Goal: Transaction & Acquisition: Purchase product/service

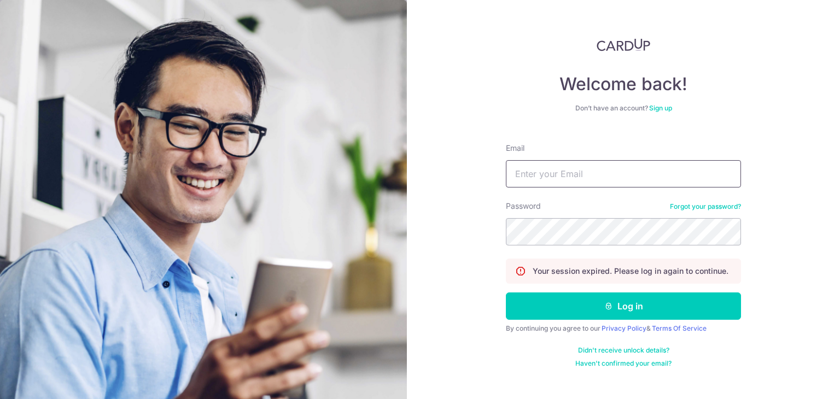
type input "[PERSON_NAME][EMAIL_ADDRESS][PERSON_NAME][DOMAIN_NAME]"
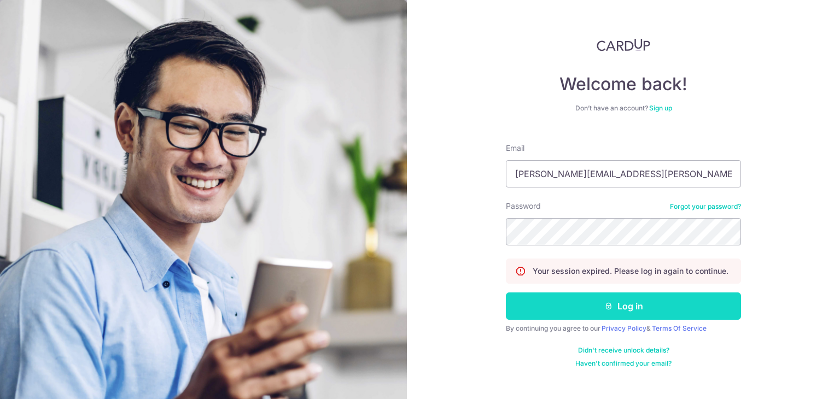
click at [630, 305] on button "Log in" at bounding box center [623, 306] width 235 height 27
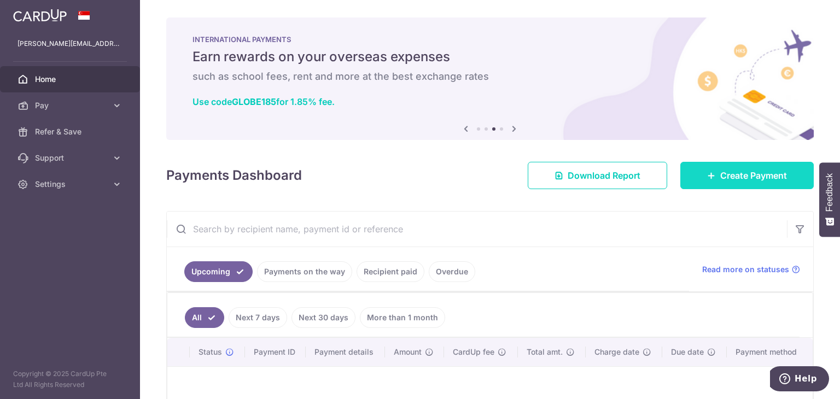
click at [737, 177] on span "Create Payment" at bounding box center [753, 175] width 67 height 13
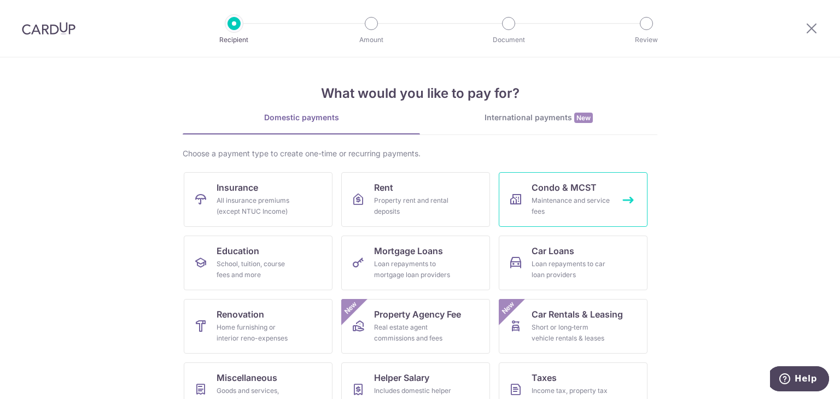
click at [563, 202] on div "Maintenance and service fees" at bounding box center [571, 206] width 79 height 22
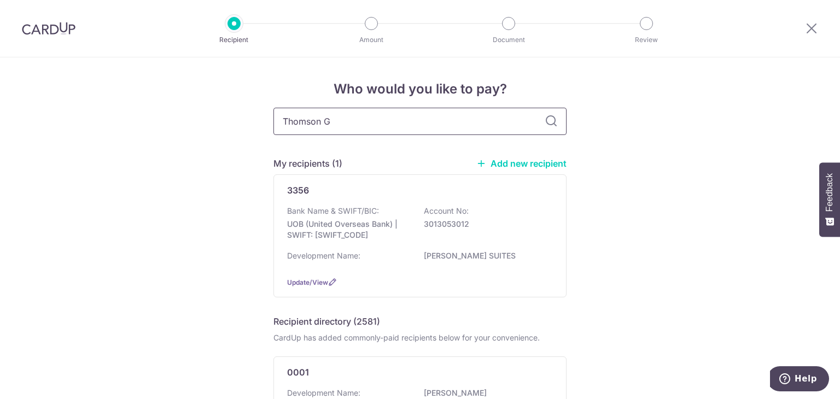
type input "Thomson Gr"
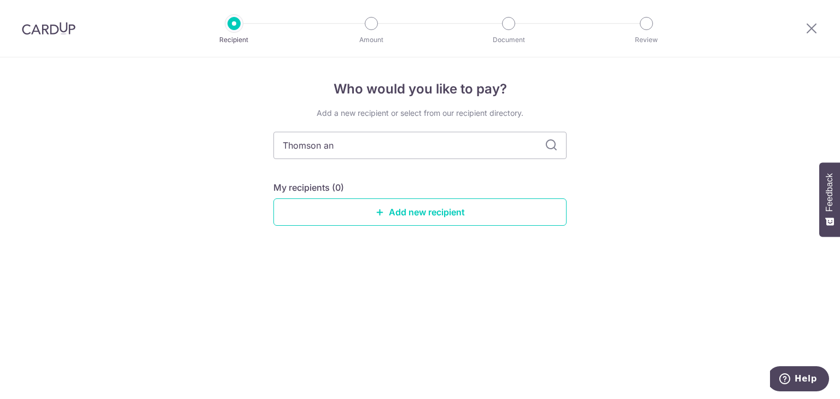
type input "Thomson and"
type input "Thomson"
type input "Thomson Grand"
click at [549, 145] on icon at bounding box center [551, 145] width 13 height 13
click at [552, 145] on icon at bounding box center [551, 145] width 13 height 13
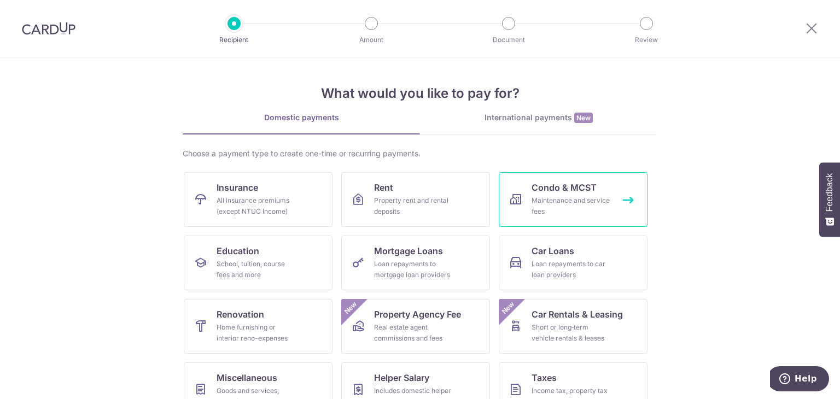
click at [543, 200] on div "Maintenance and service fees" at bounding box center [571, 206] width 79 height 22
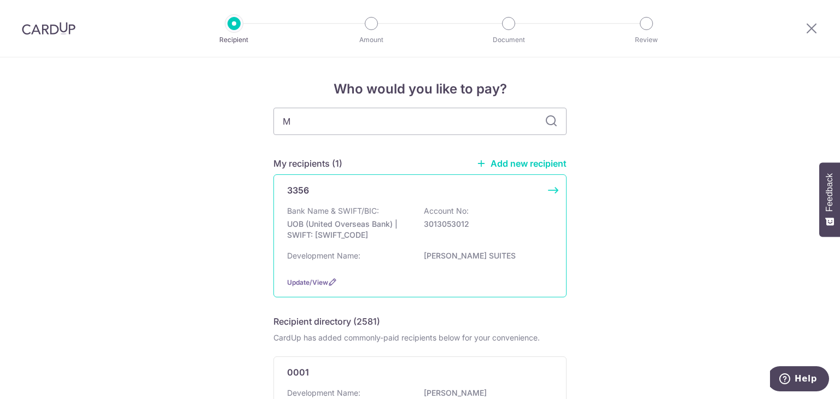
type input "MC"
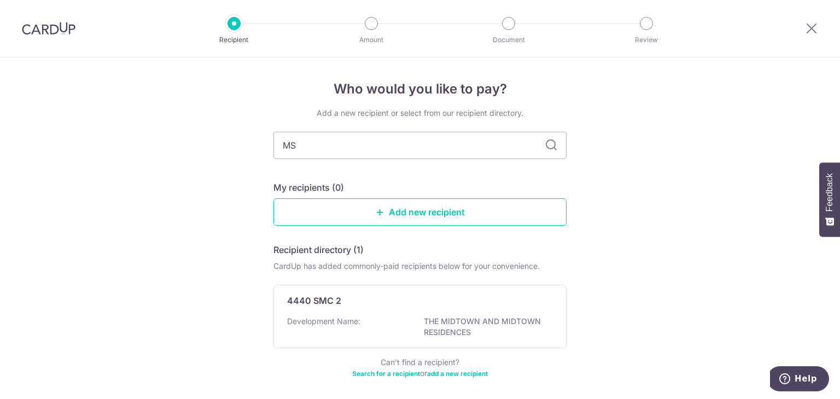
type input "MST"
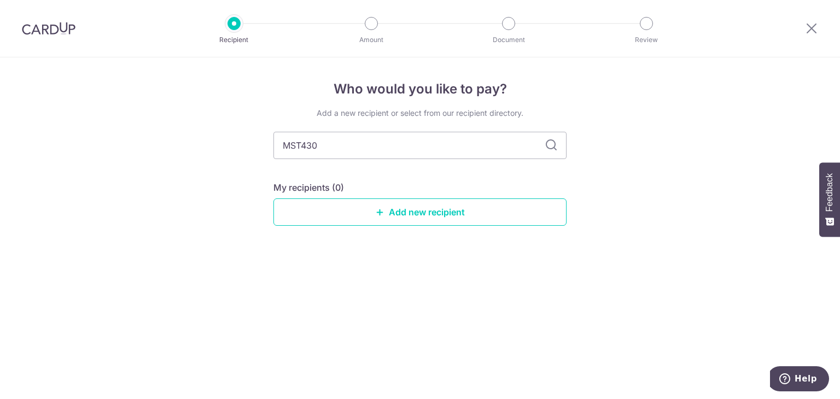
type input "MST4309"
click at [554, 145] on icon at bounding box center [551, 145] width 13 height 13
click at [409, 209] on link "Add new recipient" at bounding box center [419, 212] width 293 height 27
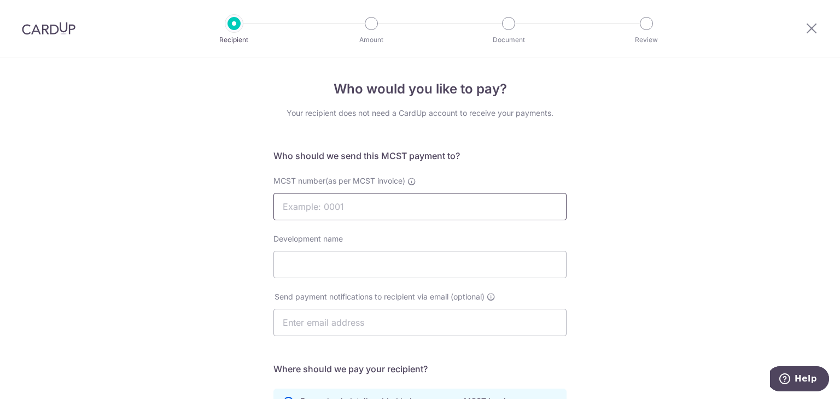
click at [374, 204] on input "MCST number(as per MCST invoice)" at bounding box center [419, 206] width 293 height 27
type input "MCST 4309"
click at [396, 267] on input "Development name" at bounding box center [419, 264] width 293 height 27
type input "THOMSON GRAND"
click at [422, 330] on input "text" at bounding box center [419, 322] width 293 height 27
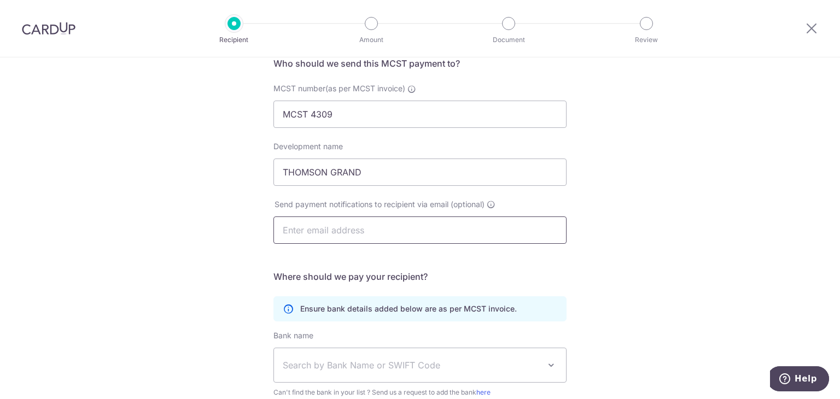
scroll to position [109, 0]
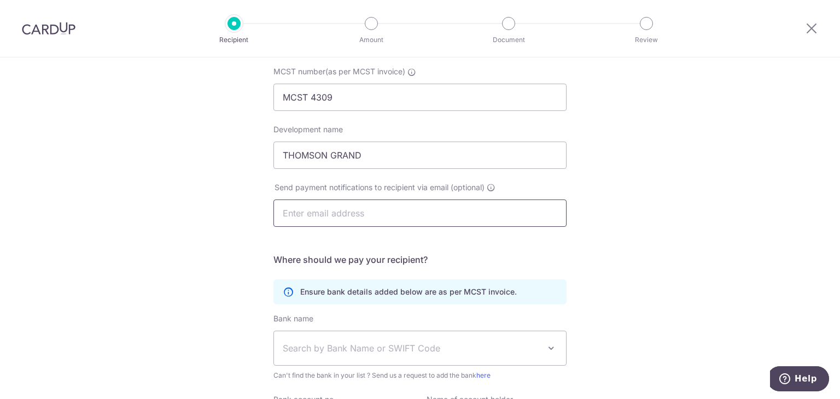
click at [403, 212] on input "text" at bounding box center [419, 213] width 293 height 27
type input "a4intl@singnet.com.sg"
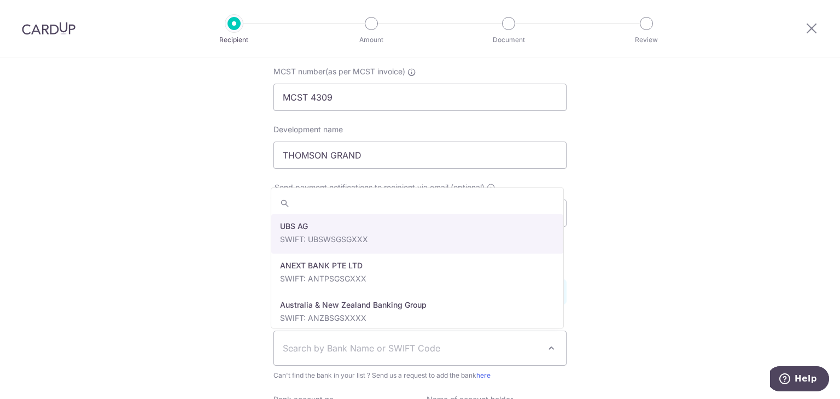
click at [379, 353] on span "Search by Bank Name or SWIFT Code" at bounding box center [411, 348] width 257 height 13
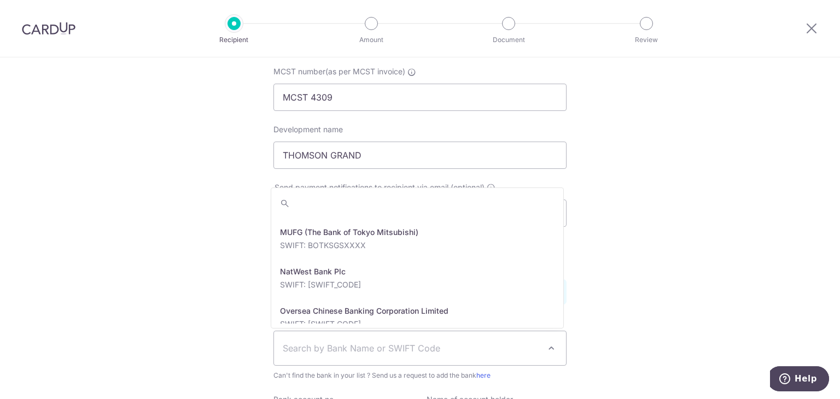
scroll to position [1860, 0]
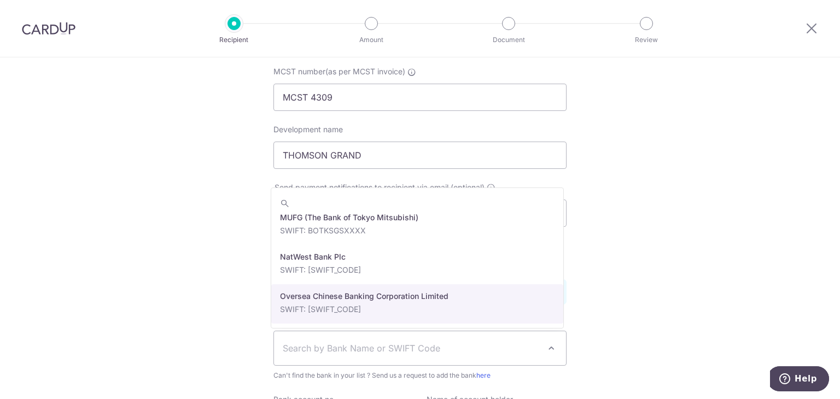
select select "12"
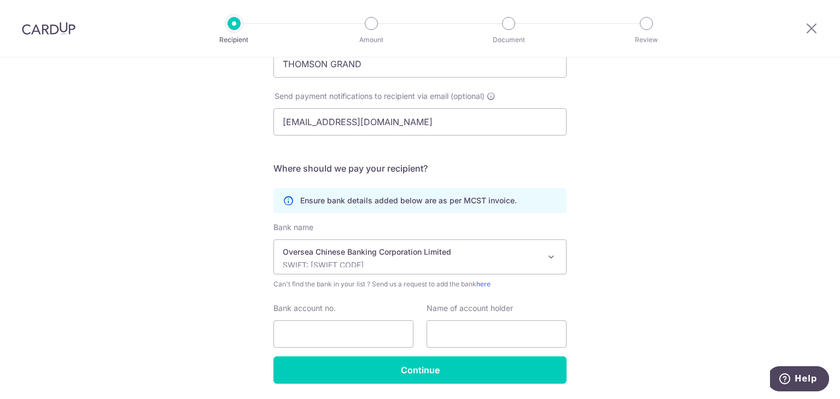
scroll to position [219, 0]
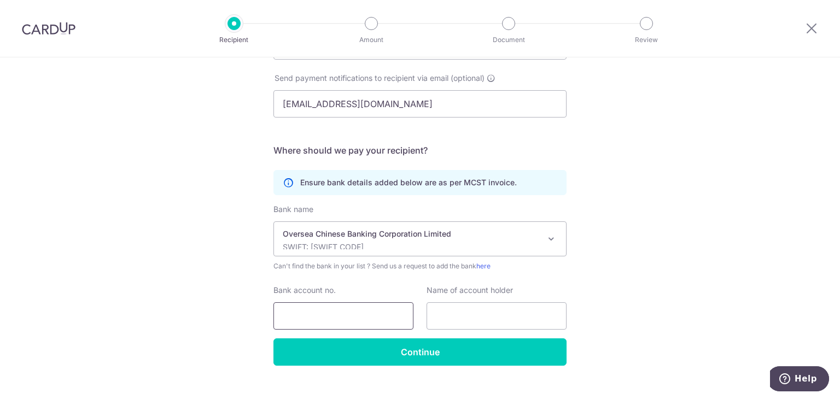
click at [364, 315] on input "Bank account no." at bounding box center [343, 315] width 140 height 27
type input "695733428001"
click at [470, 315] on input "text" at bounding box center [497, 315] width 140 height 27
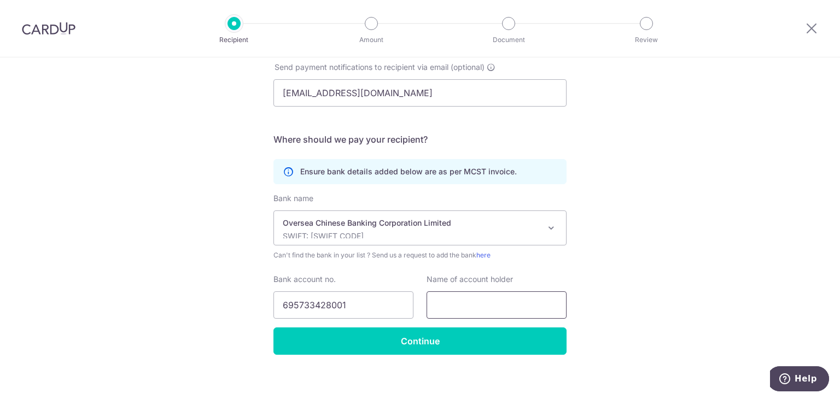
scroll to position [236, 0]
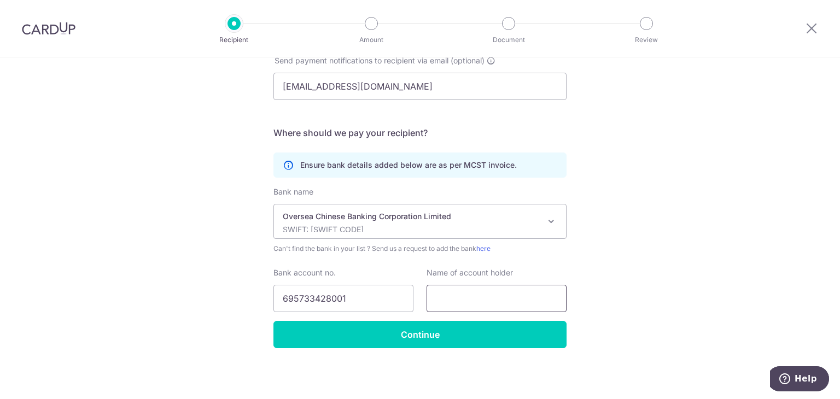
type input "M"
click at [446, 305] on input "text" at bounding box center [497, 298] width 140 height 27
click at [439, 298] on input "text" at bounding box center [497, 298] width 140 height 27
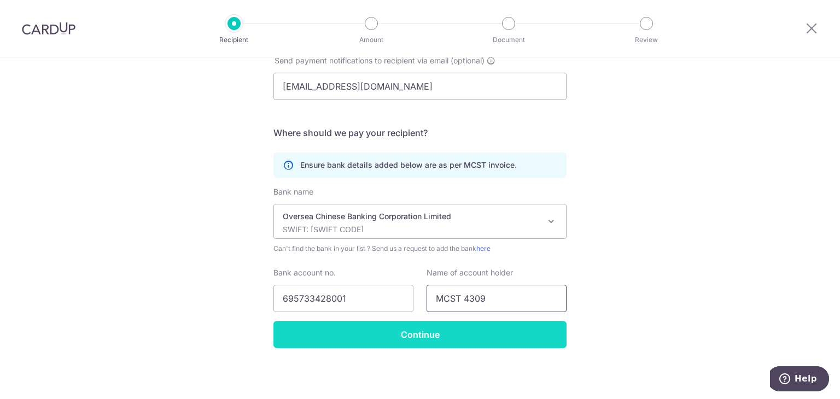
type input "MCST 4309"
click at [411, 335] on input "Continue" at bounding box center [419, 334] width 293 height 27
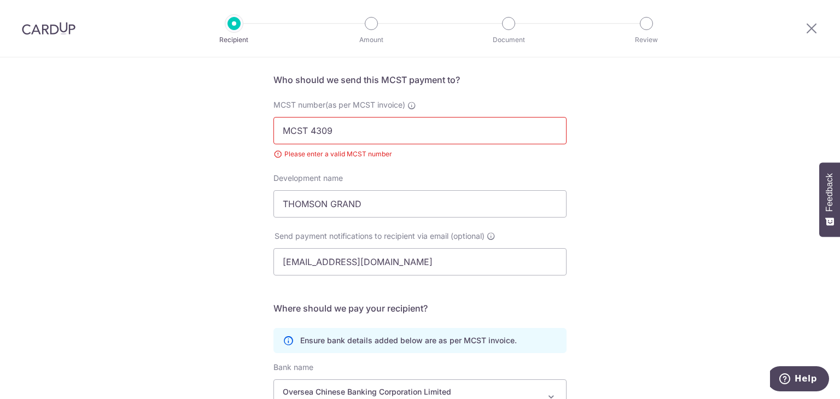
scroll to position [58, 0]
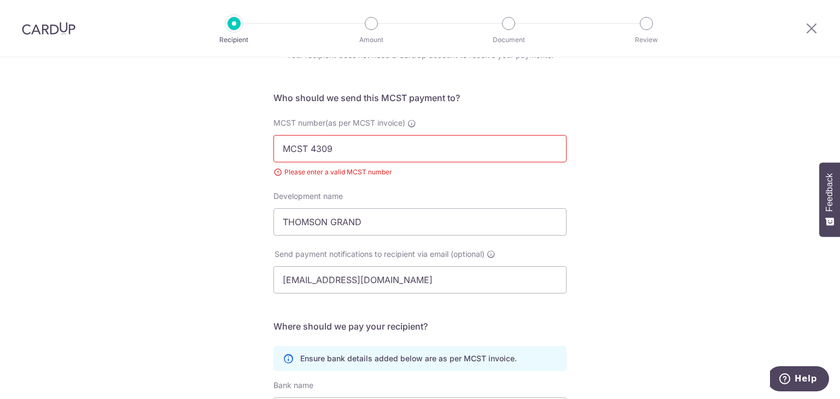
click at [308, 150] on input "MCST 4309" at bounding box center [419, 148] width 293 height 27
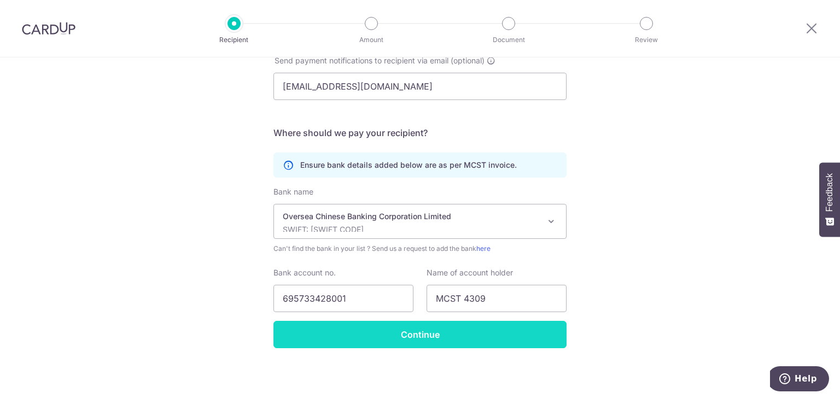
type input "4309"
click at [426, 337] on input "Continue" at bounding box center [419, 334] width 293 height 27
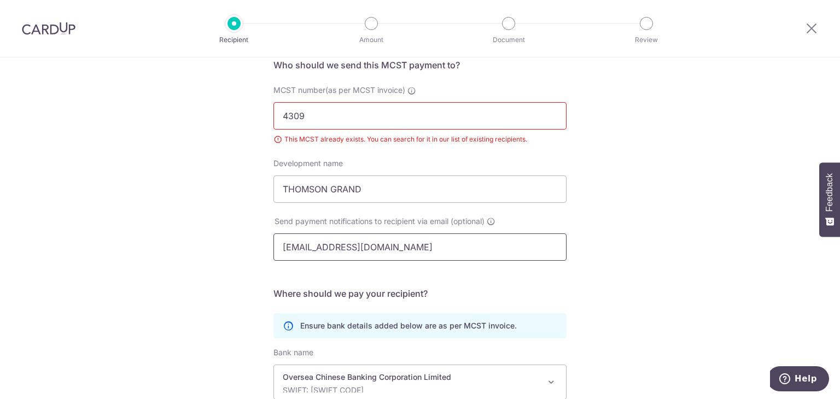
scroll to position [58, 0]
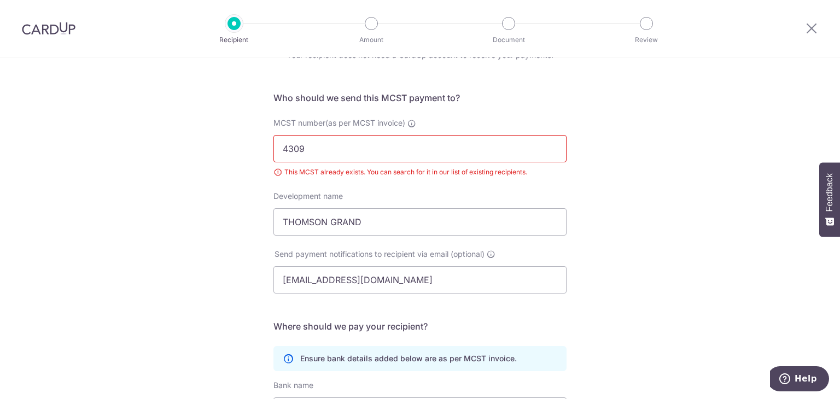
click at [326, 155] on input "4309" at bounding box center [419, 148] width 293 height 27
type input "4"
type input "4309"
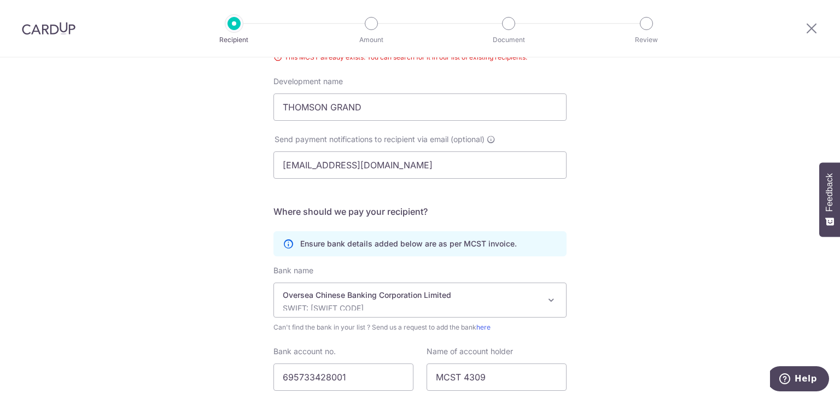
scroll to position [252, 0]
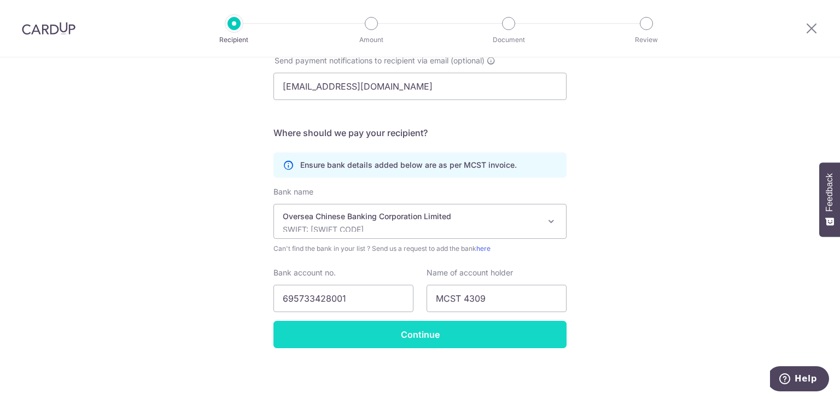
click at [422, 331] on input "Continue" at bounding box center [419, 334] width 293 height 27
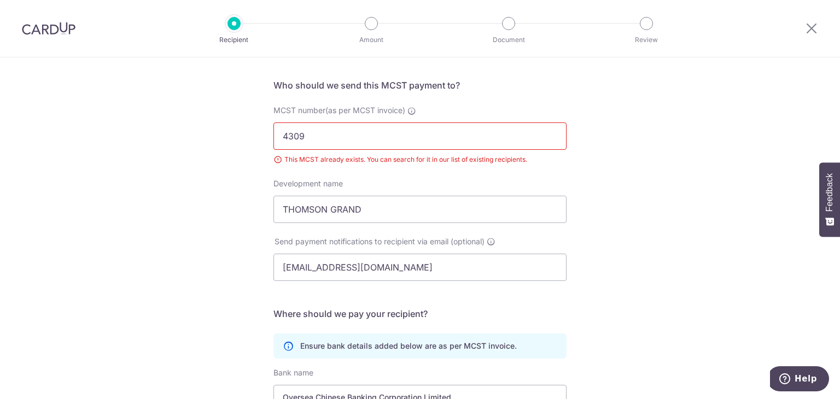
scroll to position [58, 0]
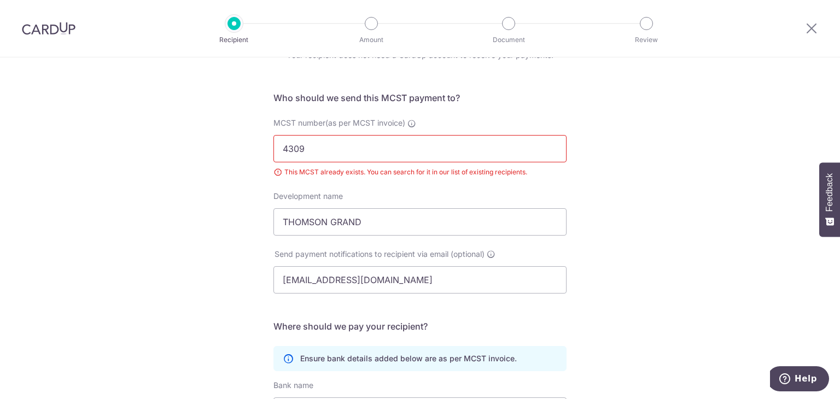
click at [329, 149] on input "4309" at bounding box center [419, 148] width 293 height 27
type input "4"
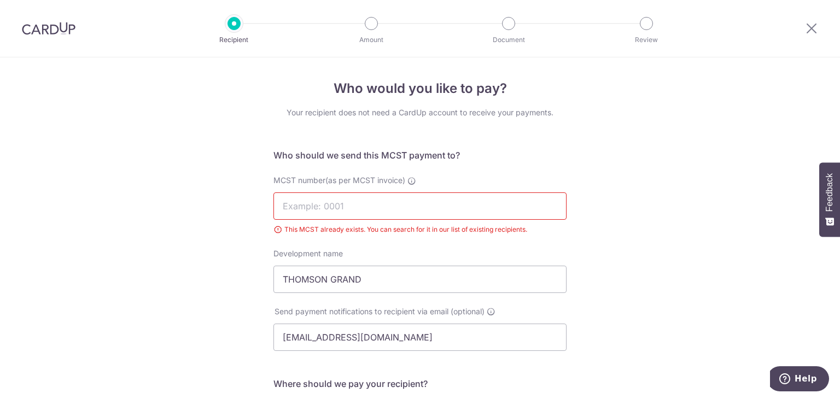
scroll to position [0, 0]
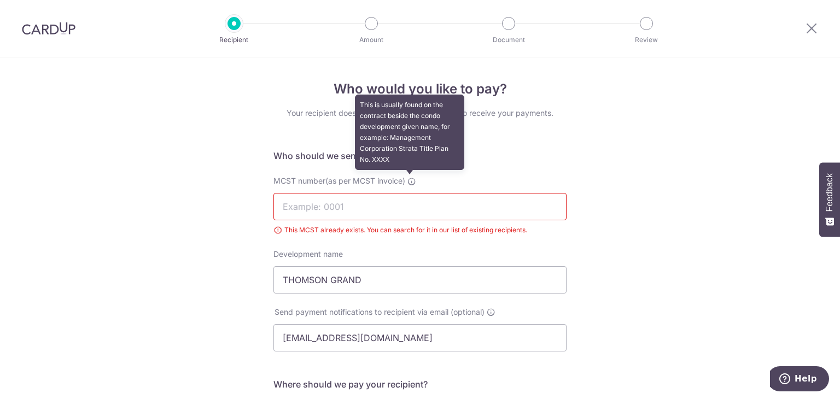
click at [407, 180] on icon at bounding box center [411, 181] width 9 height 9
click at [407, 193] on input "MCST number(as per MCST invoice) This is usually found on the contract beside t…" at bounding box center [419, 206] width 293 height 27
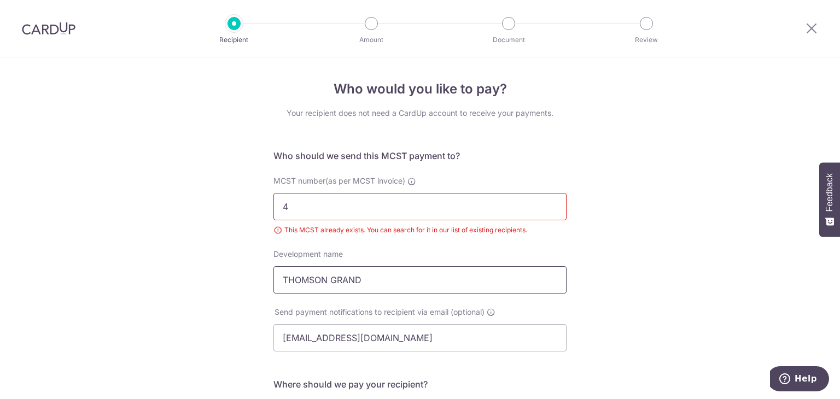
type input "4309"
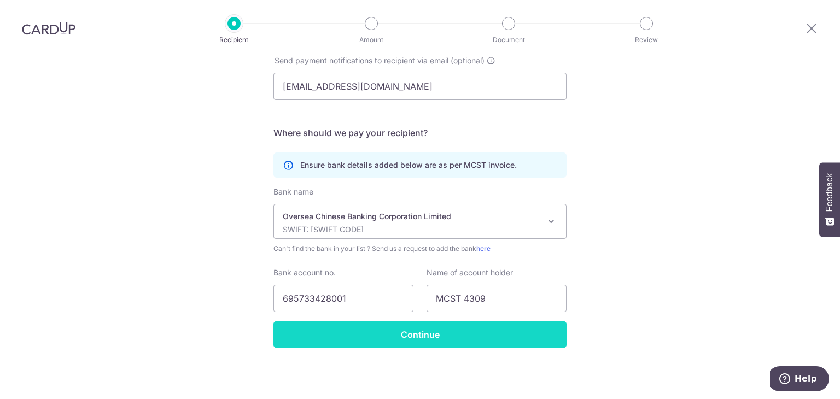
click at [418, 331] on input "Continue" at bounding box center [419, 334] width 293 height 27
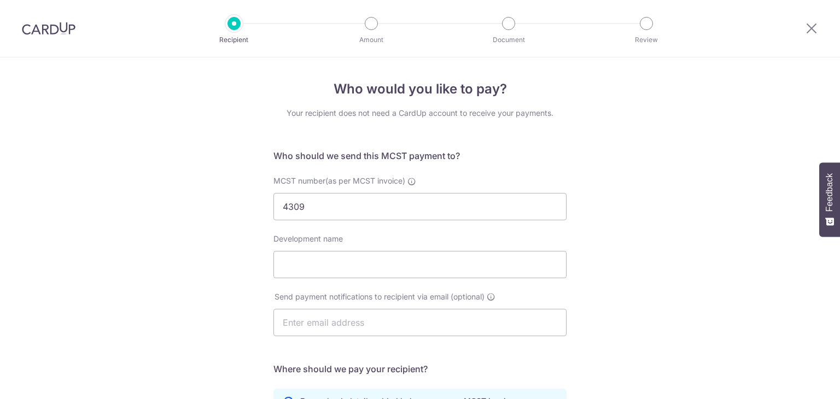
select select "12"
click at [816, 29] on icon at bounding box center [811, 28] width 13 height 14
click at [811, 29] on icon at bounding box center [811, 28] width 13 height 14
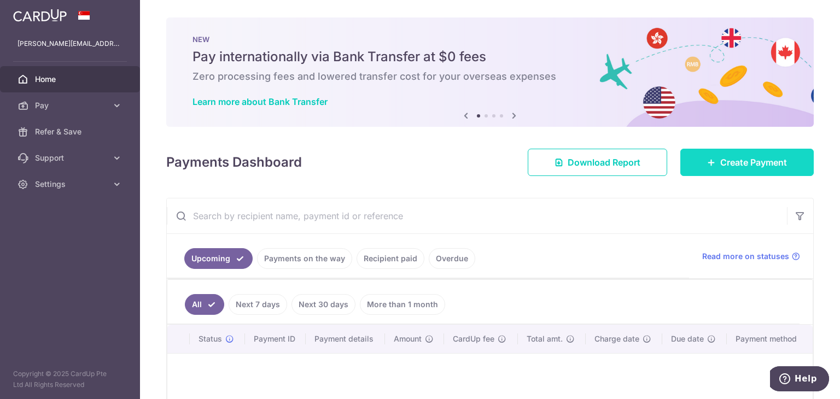
click at [731, 159] on span "Create Payment" at bounding box center [753, 162] width 67 height 13
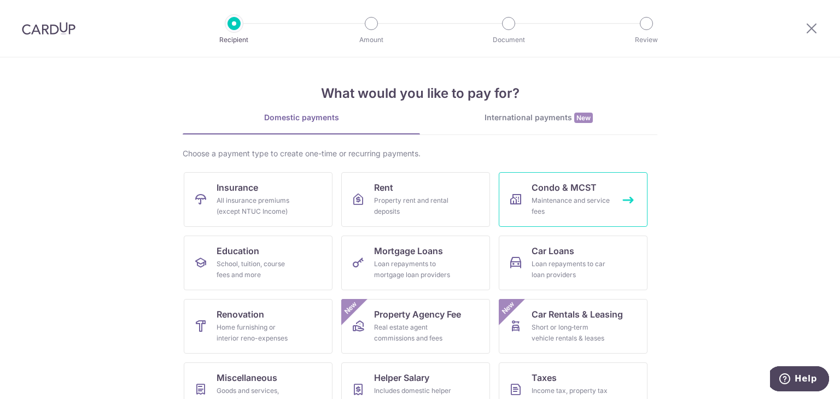
click at [567, 212] on div "Maintenance and service fees" at bounding box center [571, 206] width 79 height 22
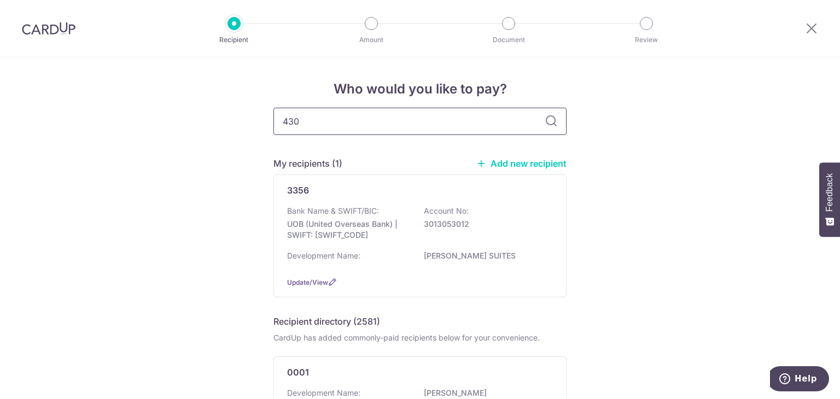
type input "4309"
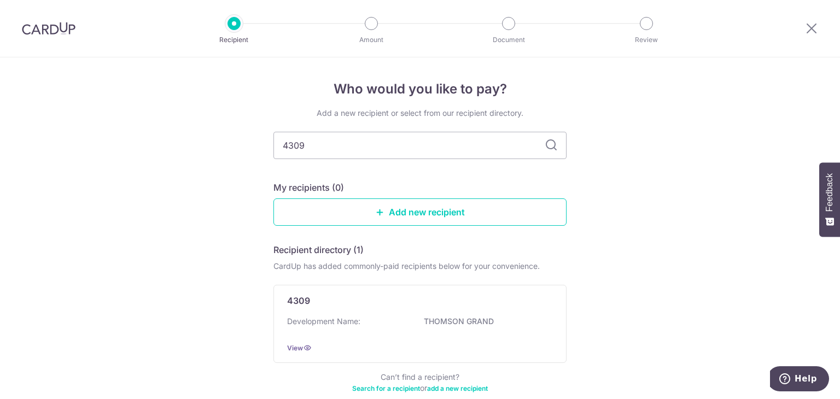
click at [545, 147] on icon at bounding box center [551, 145] width 13 height 13
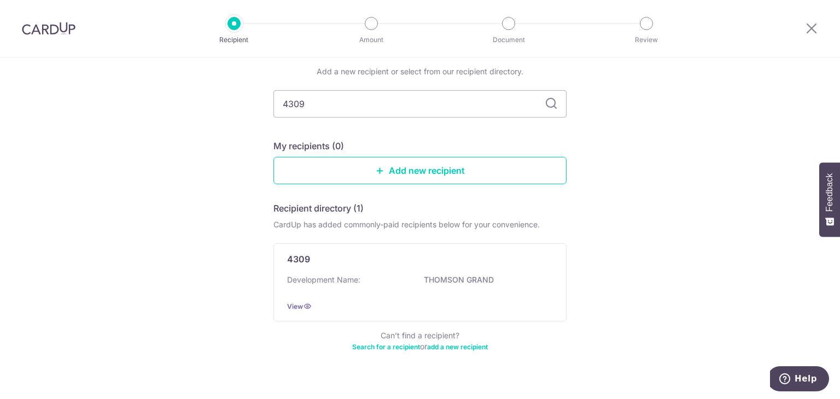
scroll to position [59, 0]
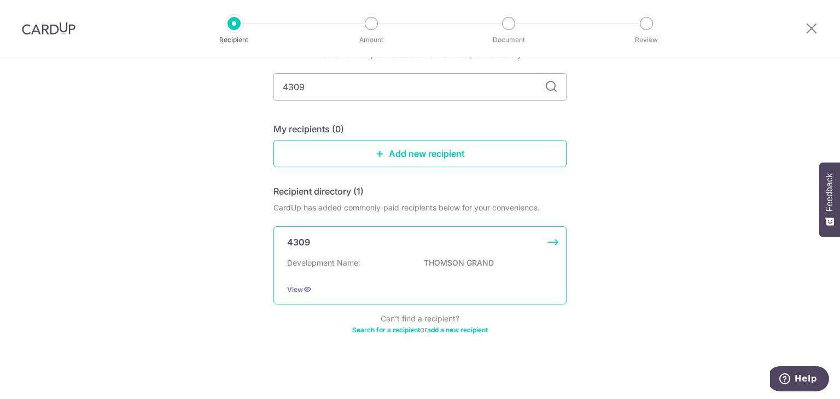
click at [394, 258] on div "Development Name: THOMSON GRAND" at bounding box center [420, 267] width 266 height 18
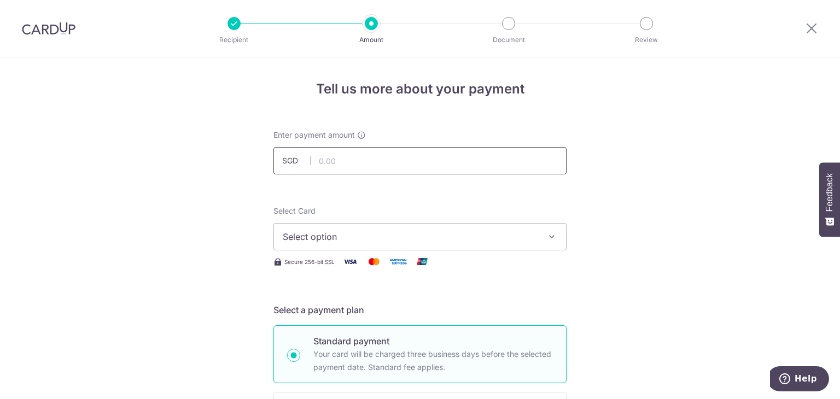
click at [377, 156] on input "text" at bounding box center [419, 160] width 293 height 27
type input "1,602.30"
click at [539, 238] on button "Select option" at bounding box center [419, 236] width 293 height 27
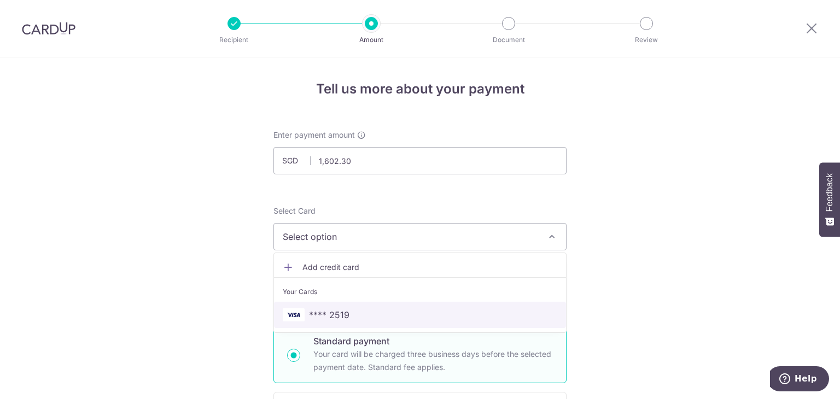
click at [368, 312] on span "**** 2519" at bounding box center [420, 314] width 275 height 13
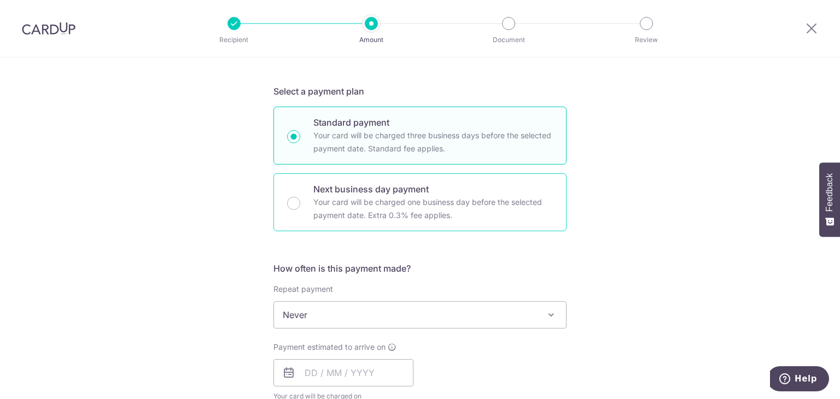
scroll to position [328, 0]
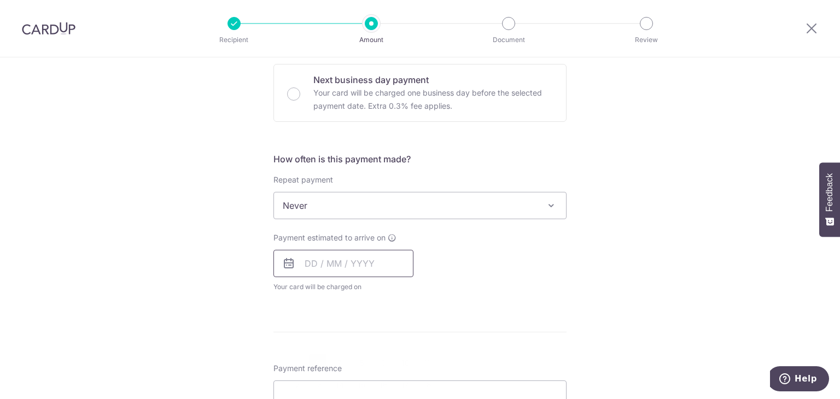
click at [356, 265] on input "text" at bounding box center [343, 263] width 140 height 27
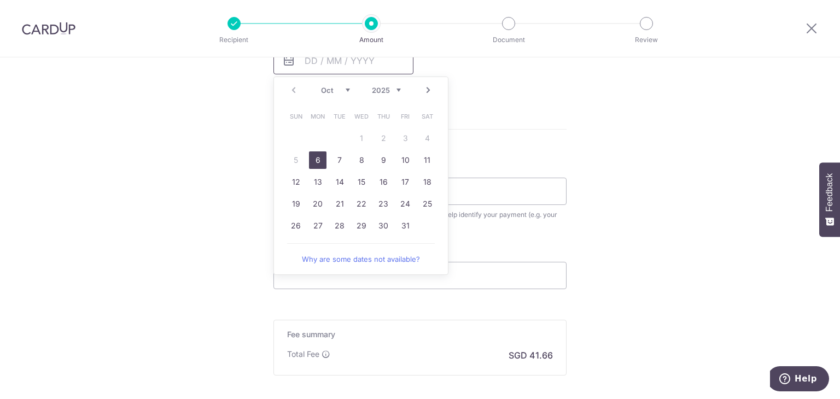
scroll to position [547, 0]
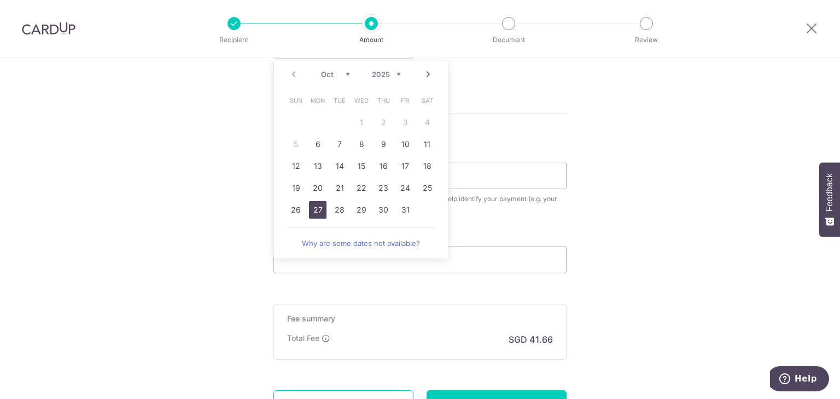
click at [315, 206] on link "27" at bounding box center [318, 210] width 18 height 18
type input "27/10/2025"
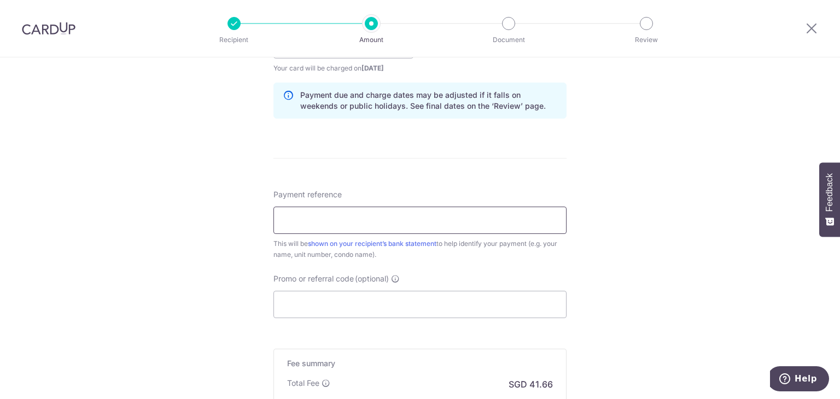
click at [403, 219] on input "Payment reference" at bounding box center [419, 220] width 293 height 27
type input "27 Sin Ming Walk 10-17 Thomson G"
click at [414, 302] on input "Promo or referral code (optional)" at bounding box center [419, 304] width 293 height 27
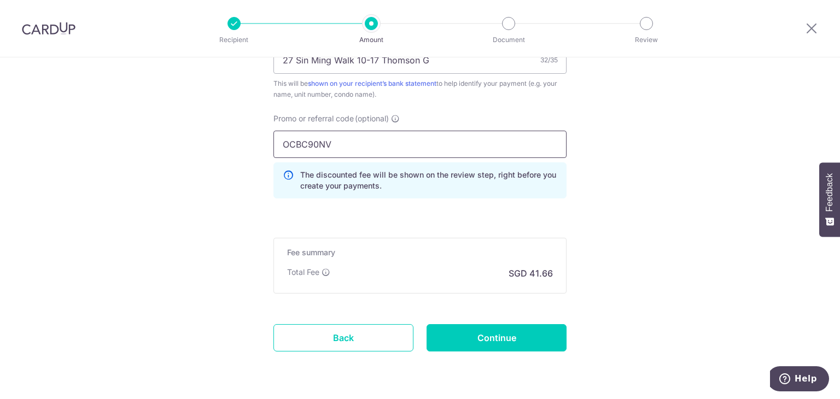
scroll to position [740, 0]
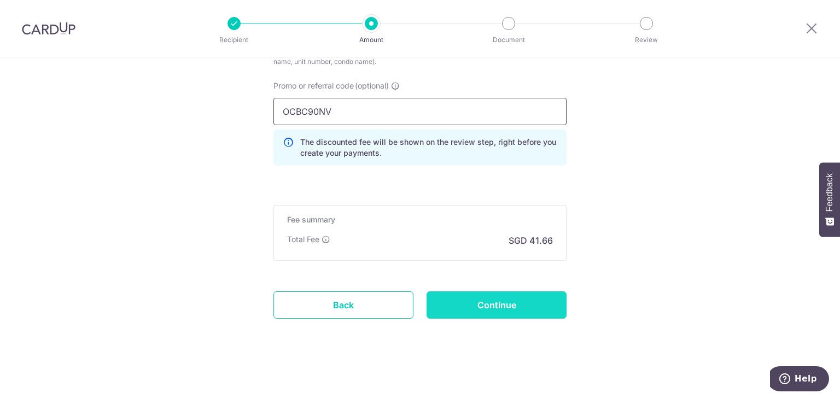
type input "OCBC90NV"
click at [490, 305] on input "Continue" at bounding box center [497, 305] width 140 height 27
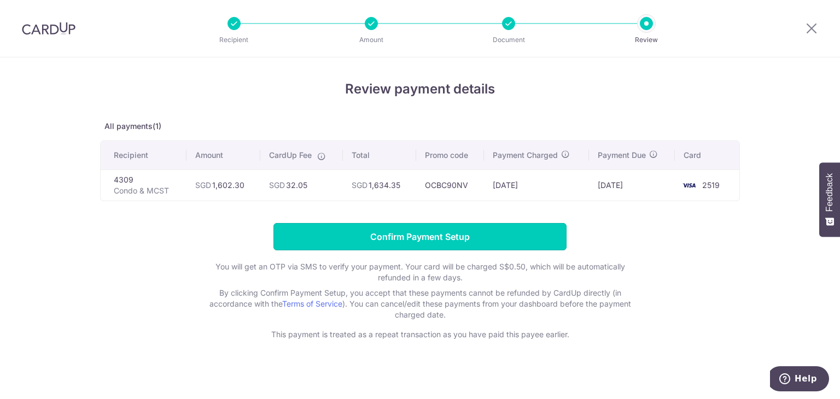
click at [391, 232] on input "Confirm Payment Setup" at bounding box center [419, 236] width 293 height 27
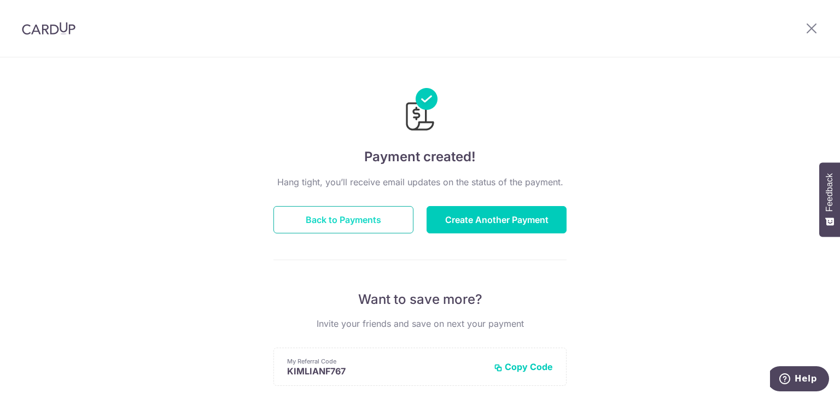
click at [364, 218] on button "Back to Payments" at bounding box center [343, 219] width 140 height 27
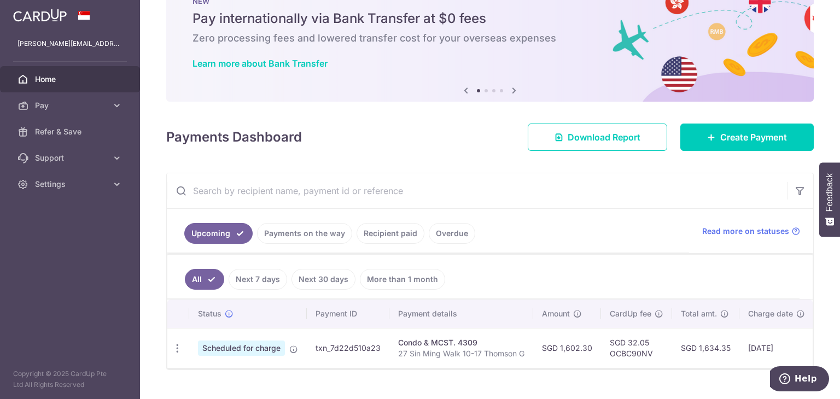
scroll to position [65, 0]
